Goal: Task Accomplishment & Management: Use online tool/utility

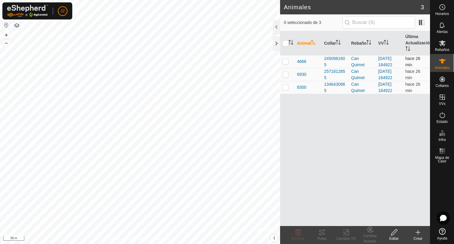
click at [284, 63] on p-checkbox at bounding box center [286, 61] width 6 height 5
click at [322, 231] on icon at bounding box center [322, 232] width 7 height 7
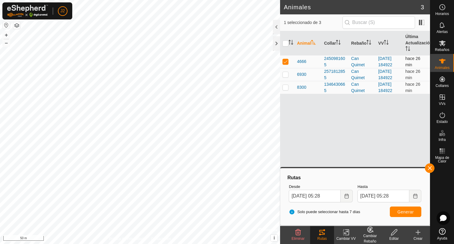
click at [286, 64] on p-tablecheckbox at bounding box center [286, 61] width 6 height 5
checkbox input "false"
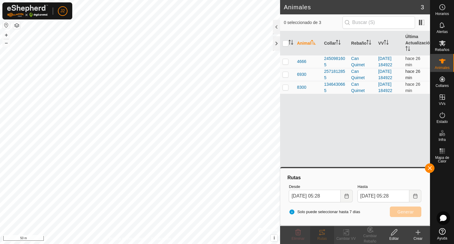
click at [286, 75] on p-checkbox at bounding box center [286, 74] width 6 height 5
checkbox input "true"
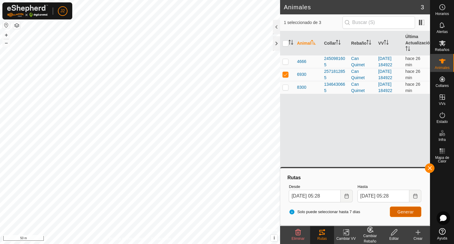
click at [412, 213] on span "Generar" at bounding box center [405, 212] width 16 height 5
click at [285, 87] on p-checkbox at bounding box center [286, 87] width 6 height 5
checkbox input "true"
click at [286, 76] on p-checkbox at bounding box center [286, 74] width 6 height 5
click at [410, 214] on span "Generar" at bounding box center [405, 212] width 16 height 5
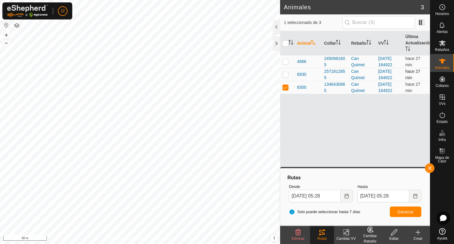
click at [285, 75] on p-checkbox at bounding box center [286, 74] width 6 height 5
checkbox input "true"
click at [286, 87] on p-checkbox at bounding box center [286, 87] width 6 height 5
checkbox input "false"
click at [406, 215] on button "Generar" at bounding box center [405, 212] width 31 height 10
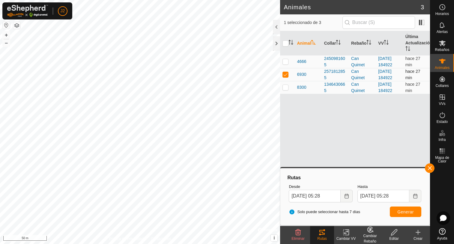
click at [286, 76] on p-checkbox at bounding box center [286, 74] width 6 height 5
checkbox input "false"
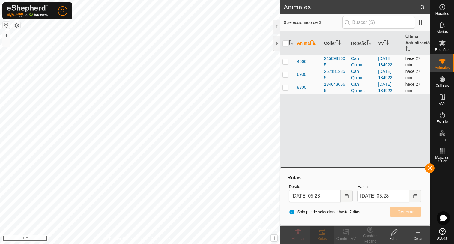
click at [286, 62] on p-checkbox at bounding box center [286, 61] width 6 height 5
checkbox input "true"
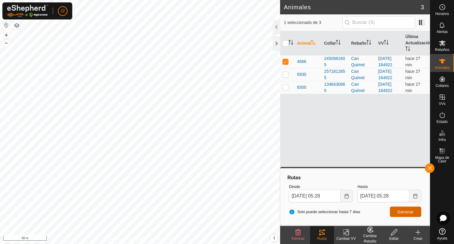
click at [407, 214] on span "Generar" at bounding box center [405, 212] width 16 height 5
click at [286, 76] on p-checkbox at bounding box center [286, 74] width 6 height 5
checkbox input "true"
click at [287, 62] on p-checkbox at bounding box center [286, 61] width 6 height 5
checkbox input "false"
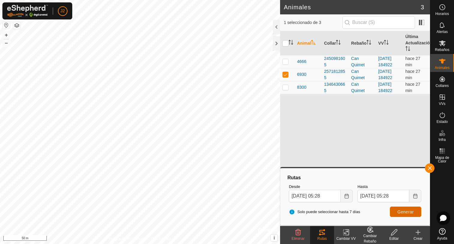
click at [403, 212] on span "Generar" at bounding box center [405, 212] width 16 height 5
click at [284, 87] on p-checkbox at bounding box center [286, 87] width 6 height 5
checkbox input "true"
click at [285, 75] on p-checkbox at bounding box center [286, 74] width 6 height 5
checkbox input "false"
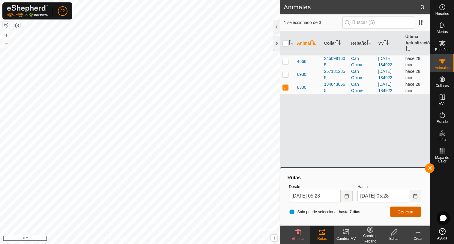
click at [404, 215] on button "Generar" at bounding box center [405, 212] width 31 height 10
click at [277, 43] on div at bounding box center [276, 43] width 7 height 14
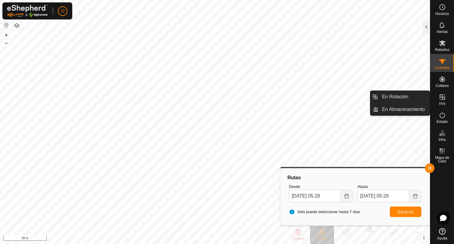
click at [444, 97] on icon at bounding box center [442, 96] width 5 height 5
drag, startPoint x: 428, startPoint y: 98, endPoint x: 407, endPoint y: 97, distance: 21.3
click at [407, 97] on link "En Rotación" at bounding box center [404, 97] width 51 height 12
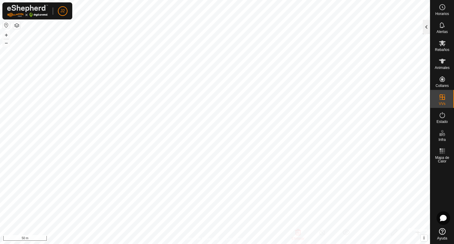
click at [424, 30] on div at bounding box center [426, 27] width 7 height 14
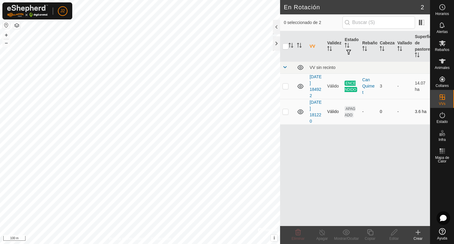
click at [300, 112] on icon at bounding box center [300, 111] width 7 height 7
click at [287, 88] on p-checkbox at bounding box center [286, 86] width 6 height 5
checkbox input "true"
click at [276, 48] on div at bounding box center [276, 43] width 7 height 14
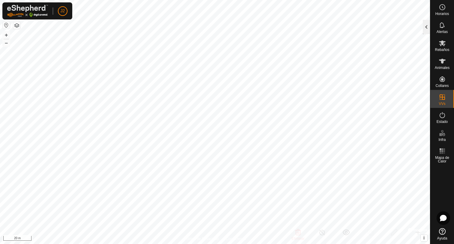
click at [424, 31] on div at bounding box center [426, 27] width 7 height 14
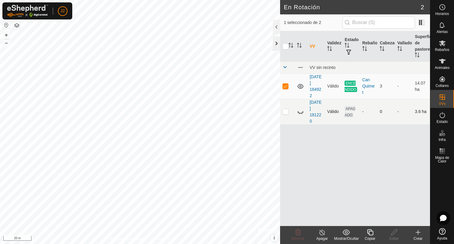
click at [277, 45] on div at bounding box center [276, 43] width 7 height 14
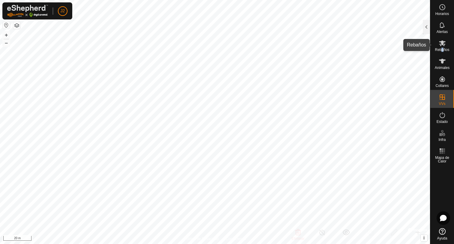
click at [442, 49] on span "Rebaños" at bounding box center [442, 50] width 14 height 4
click at [427, 29] on div at bounding box center [426, 27] width 7 height 14
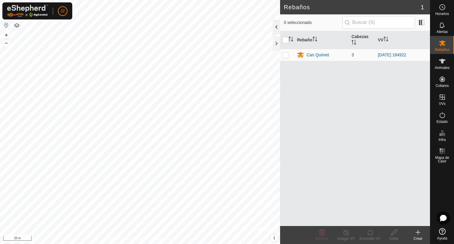
click at [277, 26] on div at bounding box center [276, 27] width 7 height 14
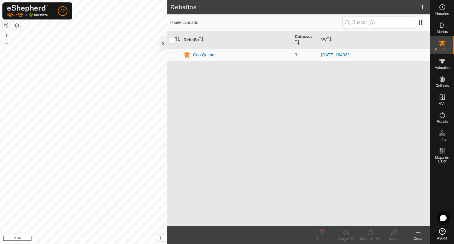
click at [163, 45] on div at bounding box center [163, 43] width 7 height 14
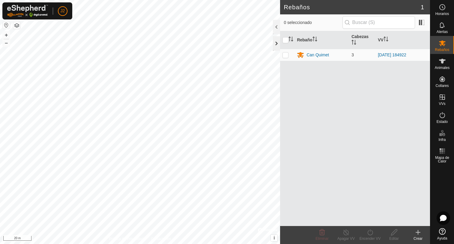
click at [276, 42] on div at bounding box center [276, 43] width 7 height 14
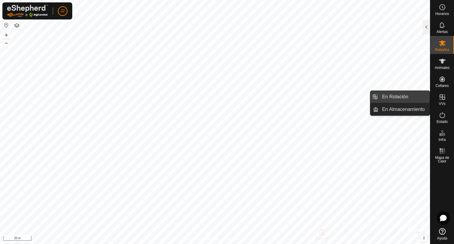
click at [389, 99] on link "En Rotación" at bounding box center [404, 97] width 51 height 12
click at [399, 97] on link "En Rotación" at bounding box center [404, 97] width 51 height 12
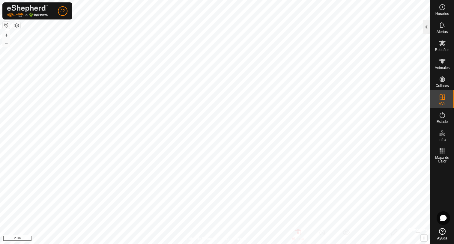
click at [429, 31] on div at bounding box center [426, 27] width 7 height 14
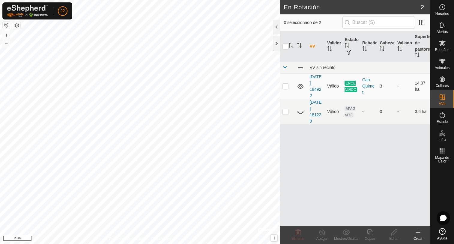
click at [286, 85] on p-checkbox at bounding box center [286, 86] width 6 height 5
checkbox input "true"
click at [323, 235] on icon at bounding box center [321, 232] width 5 height 6
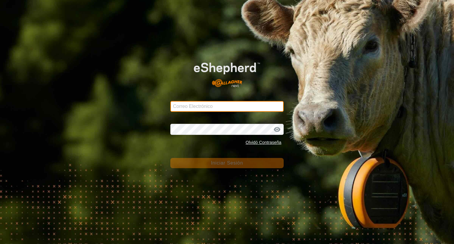
type input "[PERSON_NAME][EMAIL_ADDRESS][DOMAIN_NAME]"
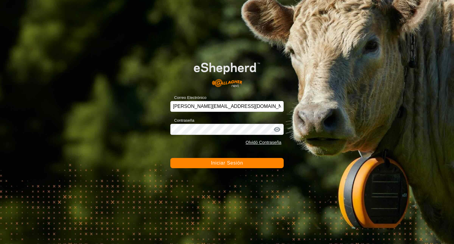
click at [219, 164] on span "Iniciar Sesión" at bounding box center [227, 162] width 32 height 5
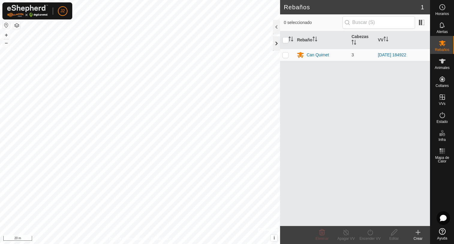
click at [276, 41] on div at bounding box center [276, 43] width 7 height 14
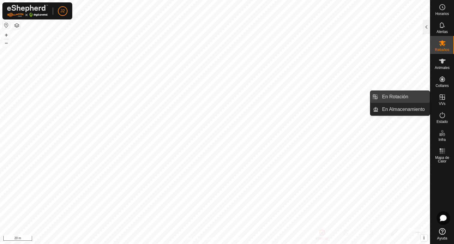
drag, startPoint x: 424, startPoint y: 97, endPoint x: 404, endPoint y: 96, distance: 19.2
click at [404, 96] on link "En Rotación" at bounding box center [404, 97] width 51 height 12
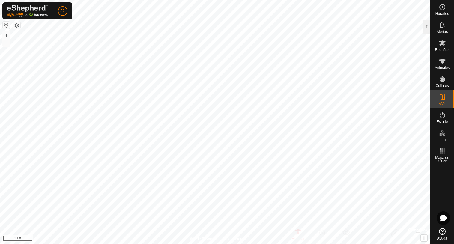
click at [425, 31] on div at bounding box center [426, 27] width 7 height 14
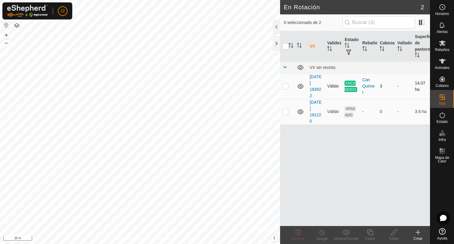
click at [285, 88] on p-checkbox at bounding box center [286, 86] width 6 height 5
checkbox input "true"
click at [322, 233] on icon at bounding box center [322, 232] width 7 height 7
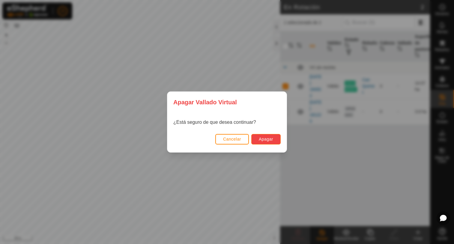
click at [266, 137] on span "Apagar" at bounding box center [266, 139] width 14 height 5
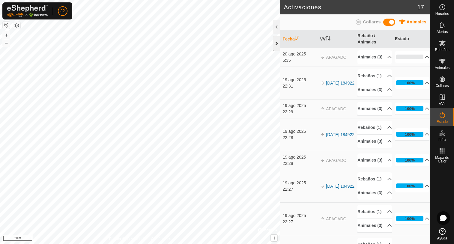
click at [276, 48] on div at bounding box center [276, 43] width 7 height 14
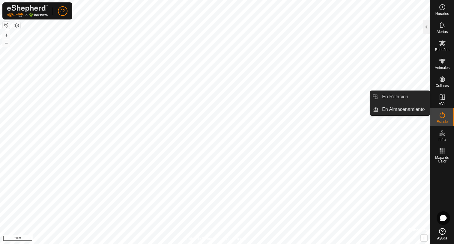
click at [443, 103] on span "VVs" at bounding box center [442, 104] width 7 height 4
click at [391, 103] on link "En Rotación" at bounding box center [404, 97] width 51 height 12
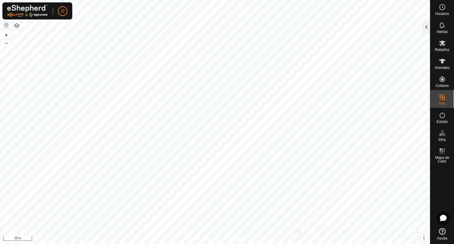
click at [424, 29] on div at bounding box center [426, 27] width 7 height 14
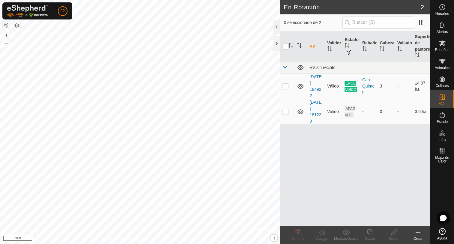
click at [283, 82] on td at bounding box center [287, 85] width 14 height 25
checkbox input "true"
click at [302, 112] on icon at bounding box center [300, 111] width 7 height 7
click at [277, 46] on div at bounding box center [276, 43] width 7 height 14
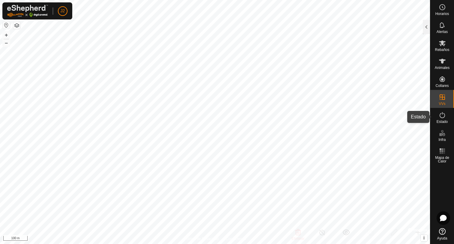
click at [440, 116] on icon at bounding box center [442, 115] width 5 height 6
click at [426, 25] on div at bounding box center [426, 27] width 7 height 14
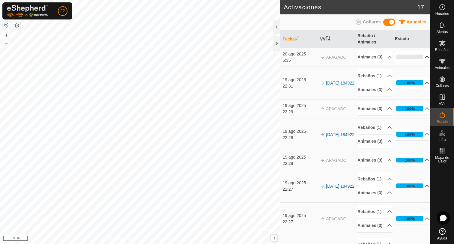
click at [419, 60] on p-accordion-header "0%" at bounding box center [412, 57] width 34 height 12
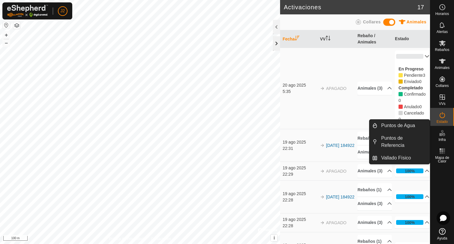
click at [277, 43] on div at bounding box center [276, 43] width 7 height 14
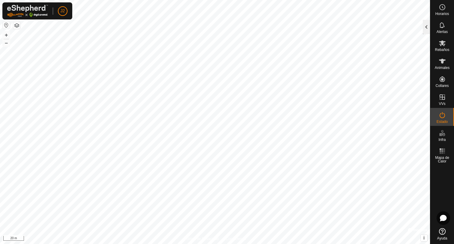
click at [425, 30] on div at bounding box center [426, 27] width 7 height 14
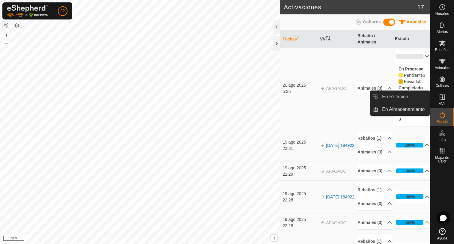
click at [441, 101] on es-virtualpaddocks-svg-icon at bounding box center [442, 97] width 11 height 10
click at [413, 100] on link "En Rotación" at bounding box center [404, 97] width 51 height 12
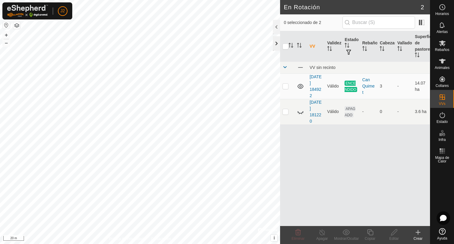
click at [277, 41] on div at bounding box center [276, 43] width 7 height 14
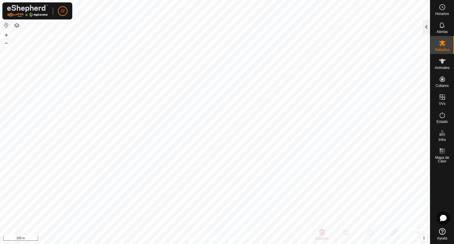
click at [426, 28] on div at bounding box center [426, 27] width 7 height 14
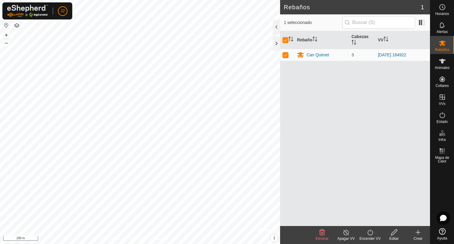
click at [371, 235] on icon at bounding box center [369, 232] width 5 height 6
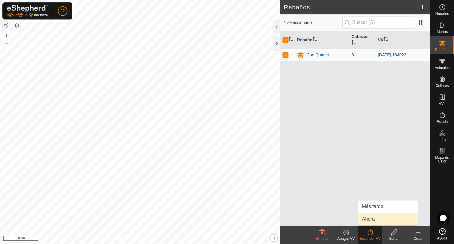
click at [371, 219] on link "Ahora" at bounding box center [387, 219] width 59 height 12
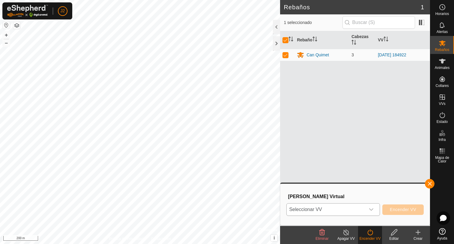
click at [373, 208] on icon "dropdown trigger" at bounding box center [371, 209] width 5 height 5
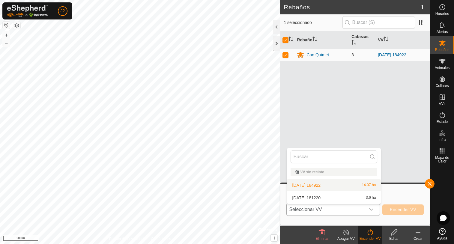
click at [347, 185] on li "[DATE] 184922 14.07 ha" at bounding box center [334, 185] width 94 height 12
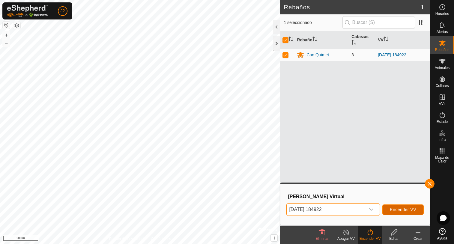
click at [405, 210] on span "Encender VV" at bounding box center [403, 209] width 26 height 5
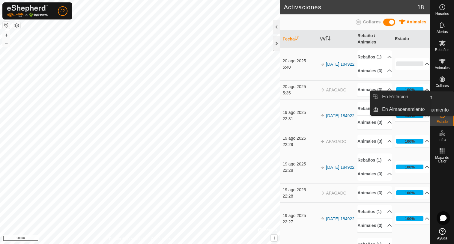
click at [441, 98] on icon at bounding box center [442, 97] width 7 height 7
click at [399, 94] on link "En Rotación" at bounding box center [404, 97] width 51 height 12
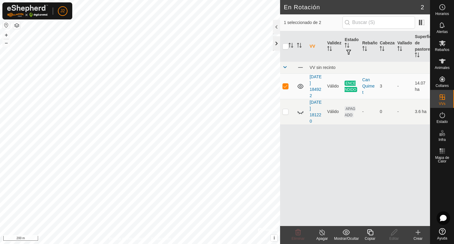
click at [277, 45] on div at bounding box center [276, 43] width 7 height 14
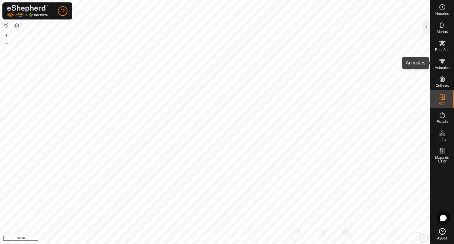
click at [441, 68] on span "Animales" at bounding box center [442, 68] width 15 height 4
click at [428, 27] on div at bounding box center [426, 27] width 7 height 14
